Goal: Subscribe to service/newsletter

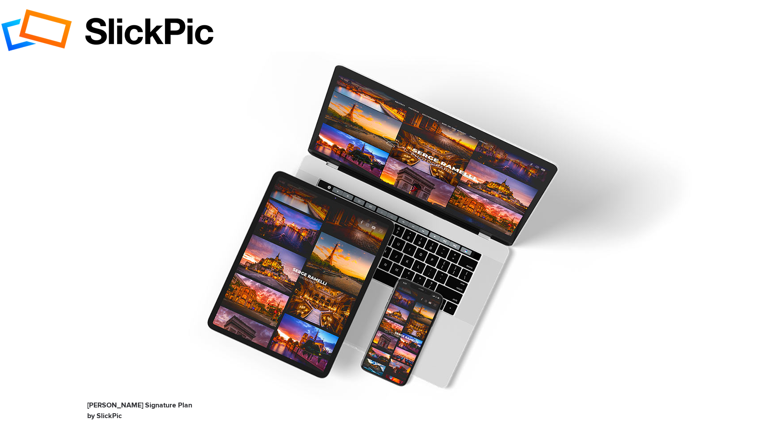
type input "[EMAIL_ADDRESS][DOMAIN_NAME]"
type input "[PERSON_NAME]"
radio input "false"
radio input "true"
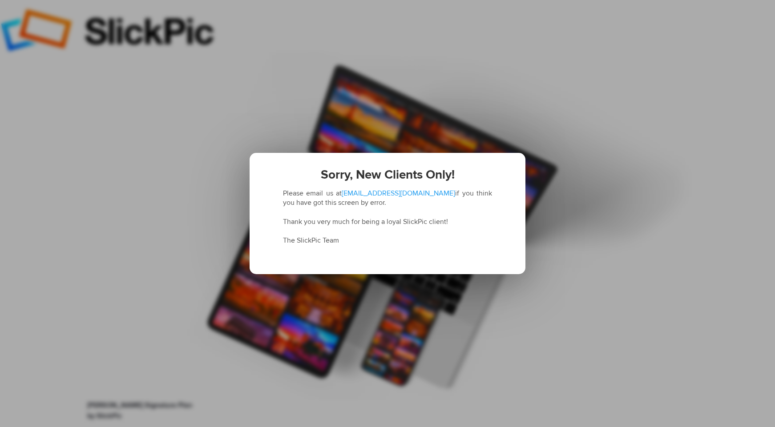
radio input "false"
radio input "true"
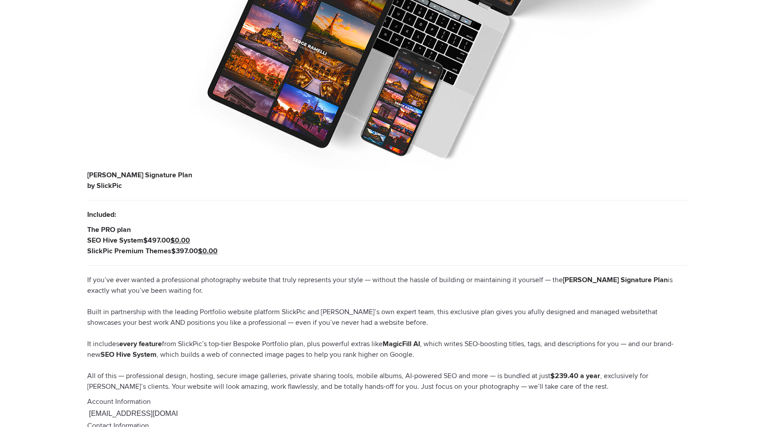
scroll to position [356, 0]
